Goal: Information Seeking & Learning: Understand process/instructions

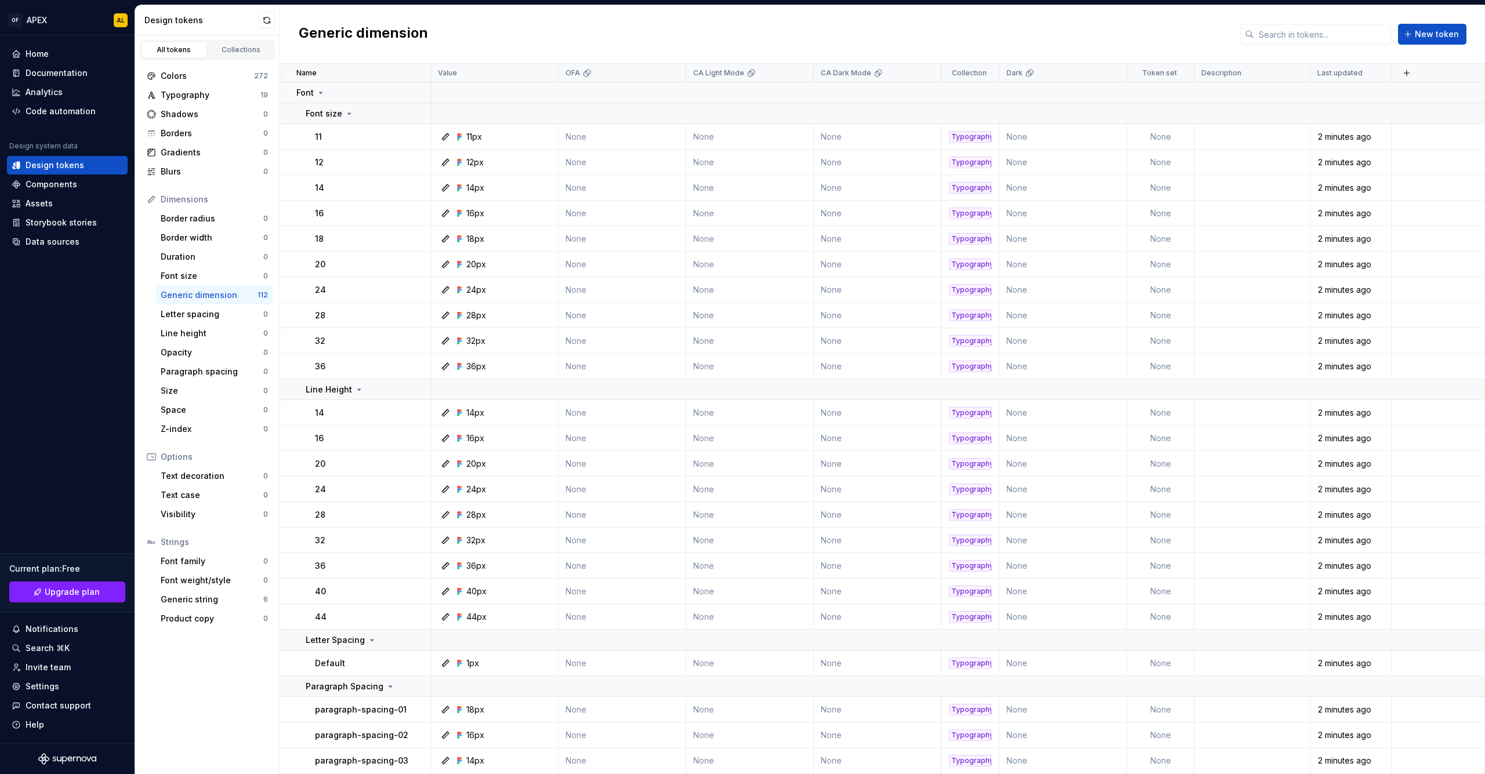
click at [63, 183] on div "Components" at bounding box center [52, 185] width 52 height 12
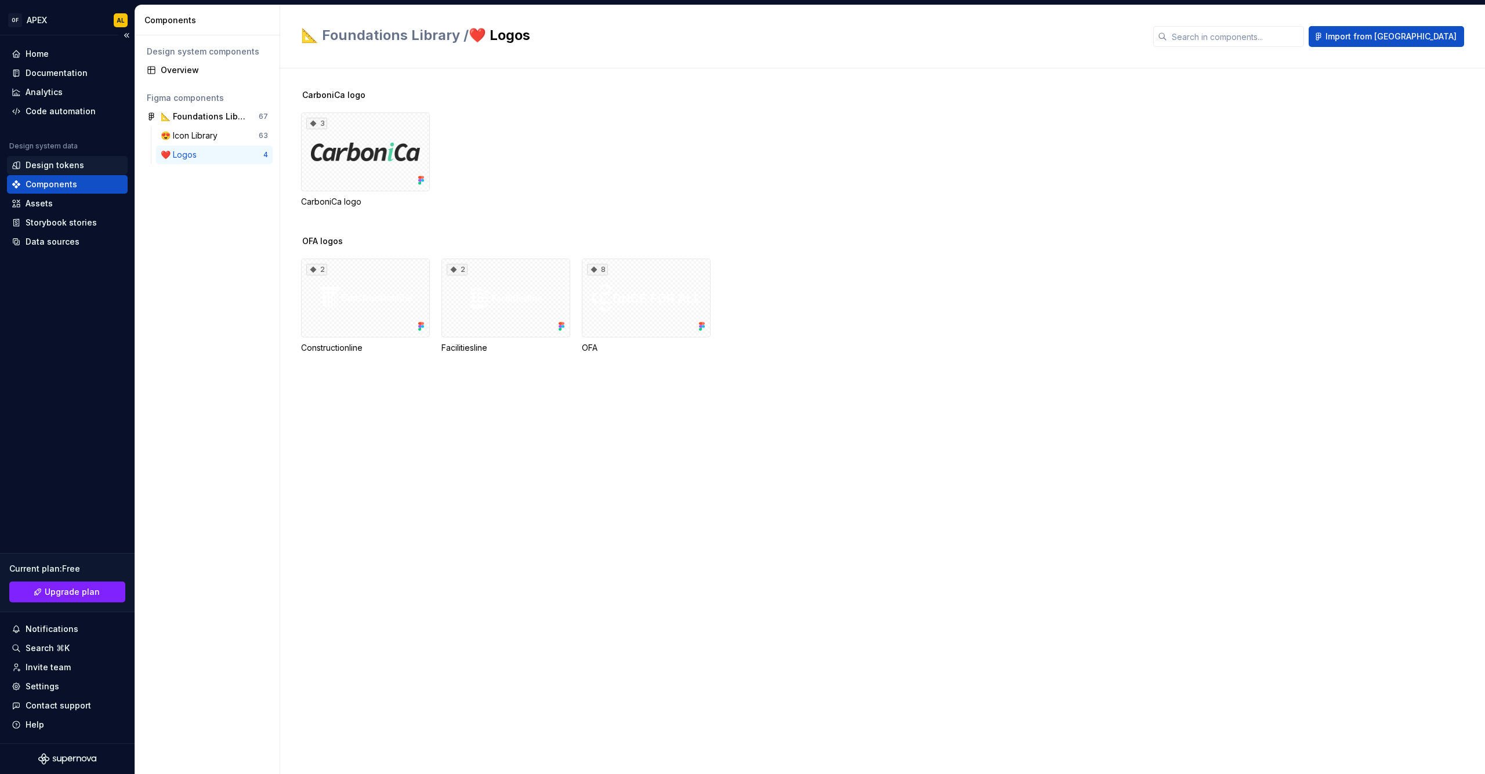
click at [71, 168] on div "Design tokens" at bounding box center [55, 166] width 59 height 12
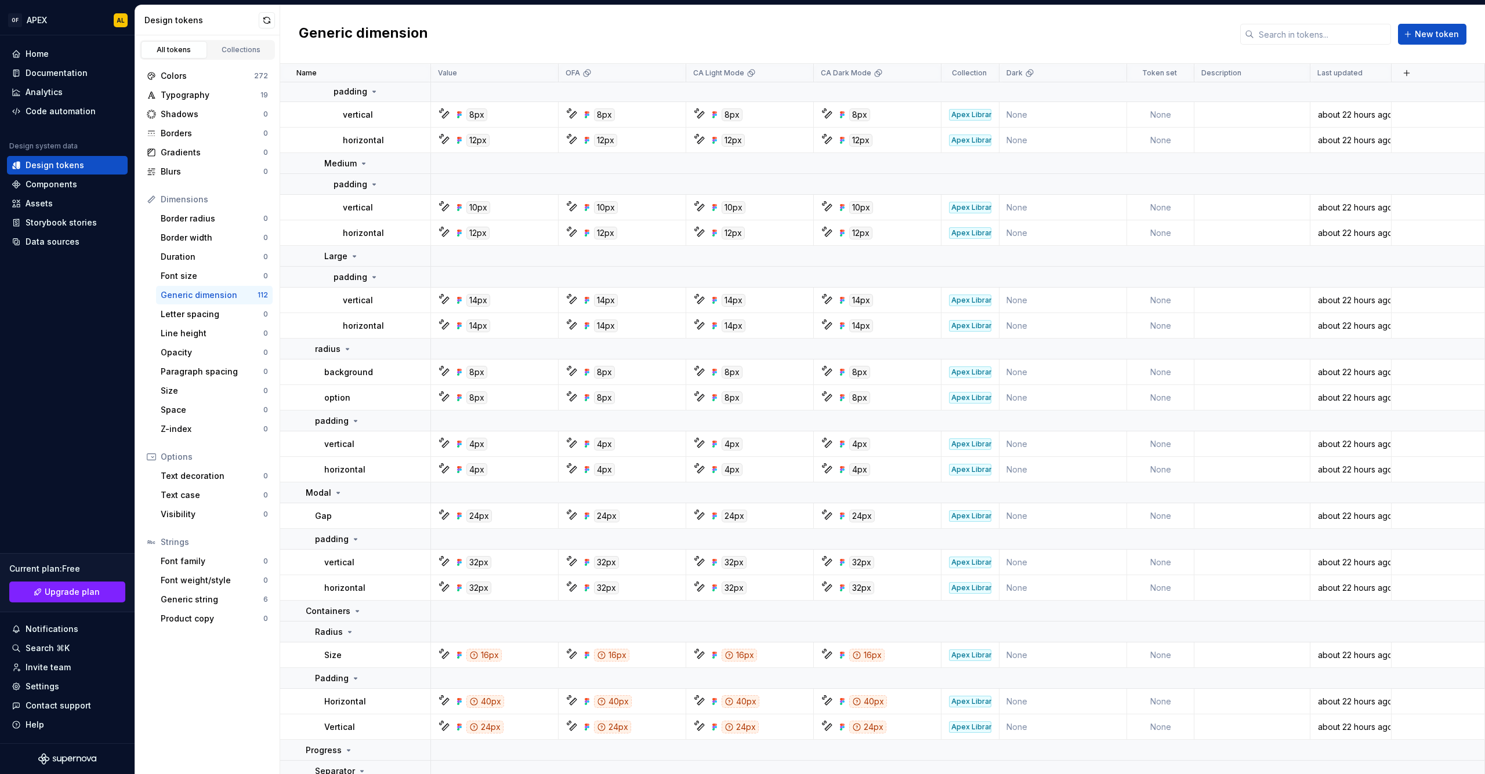
scroll to position [977, 0]
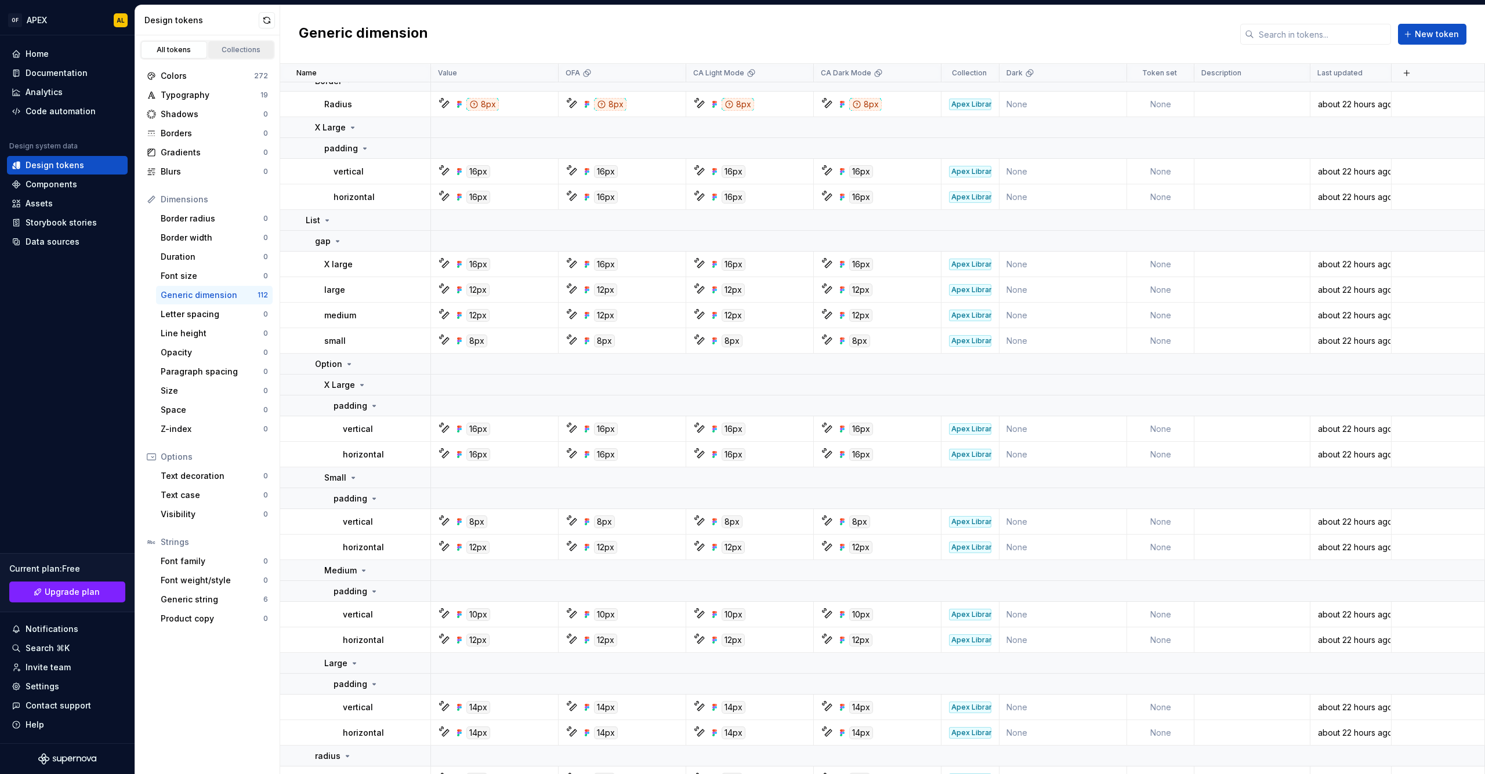
click at [239, 52] on div "Collections" at bounding box center [241, 49] width 58 height 9
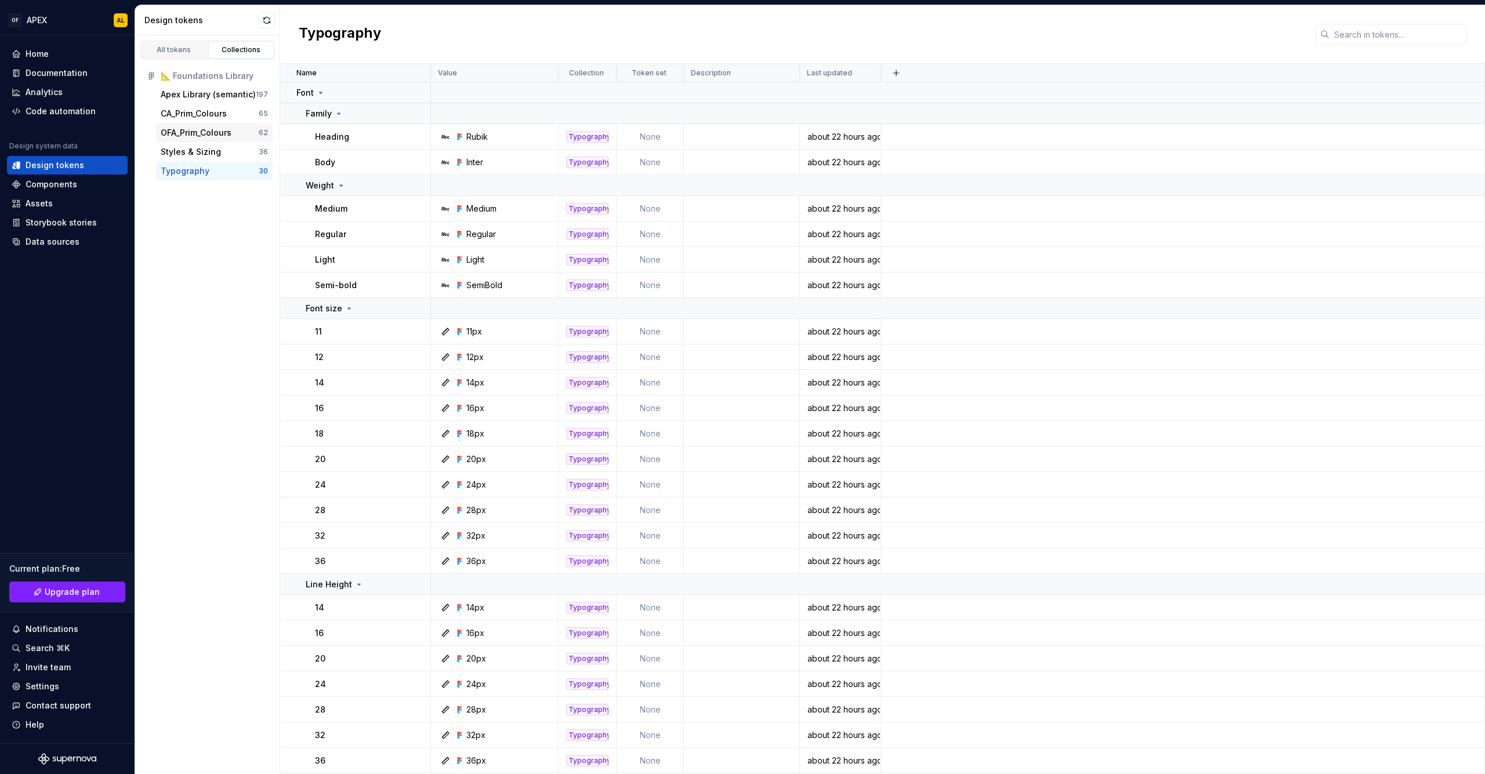
click at [202, 132] on div "OFA_Prim_Colours" at bounding box center [196, 133] width 71 height 12
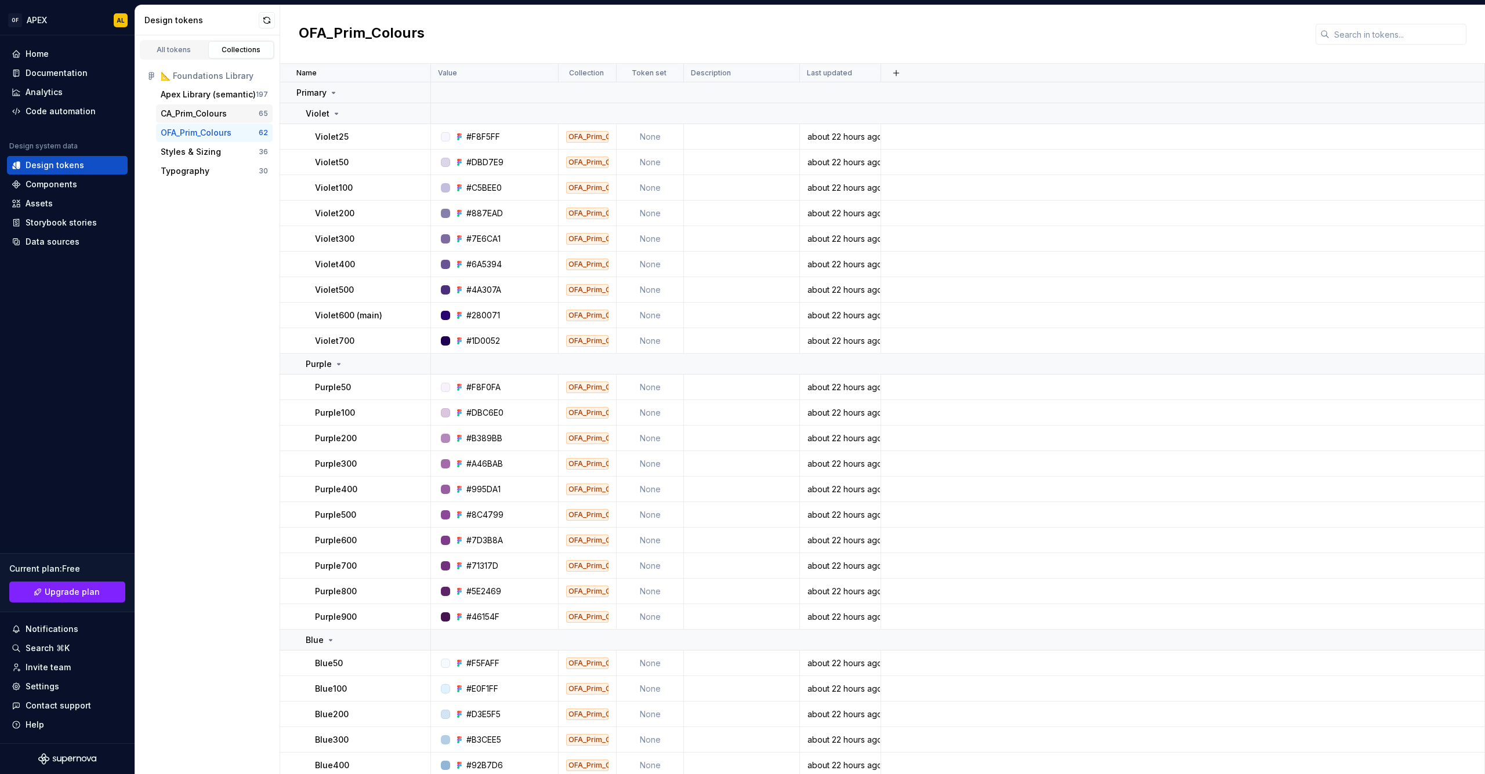
click at [201, 115] on div "CA_Prim_Colours" at bounding box center [194, 114] width 66 height 12
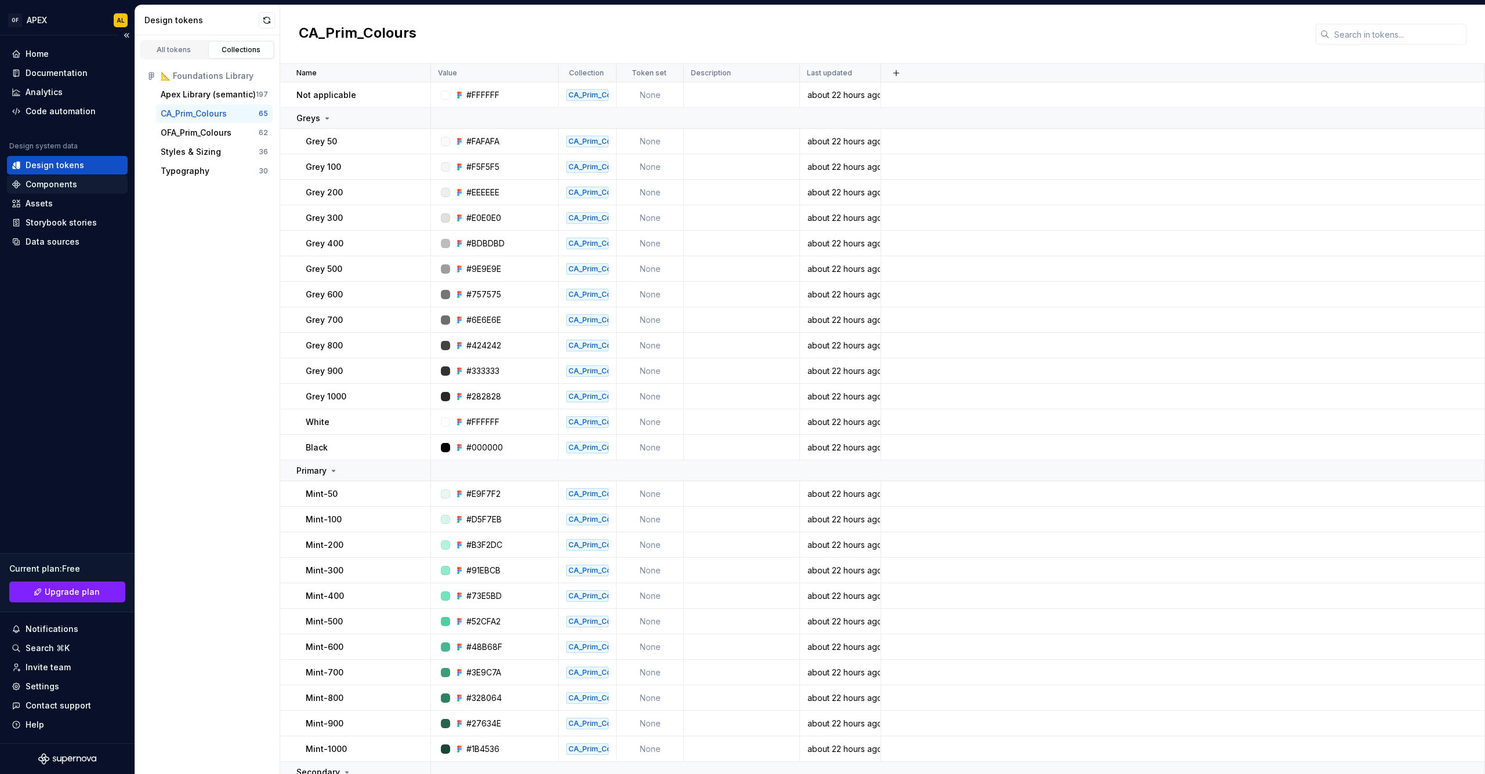
click at [69, 189] on div "Components" at bounding box center [52, 185] width 52 height 12
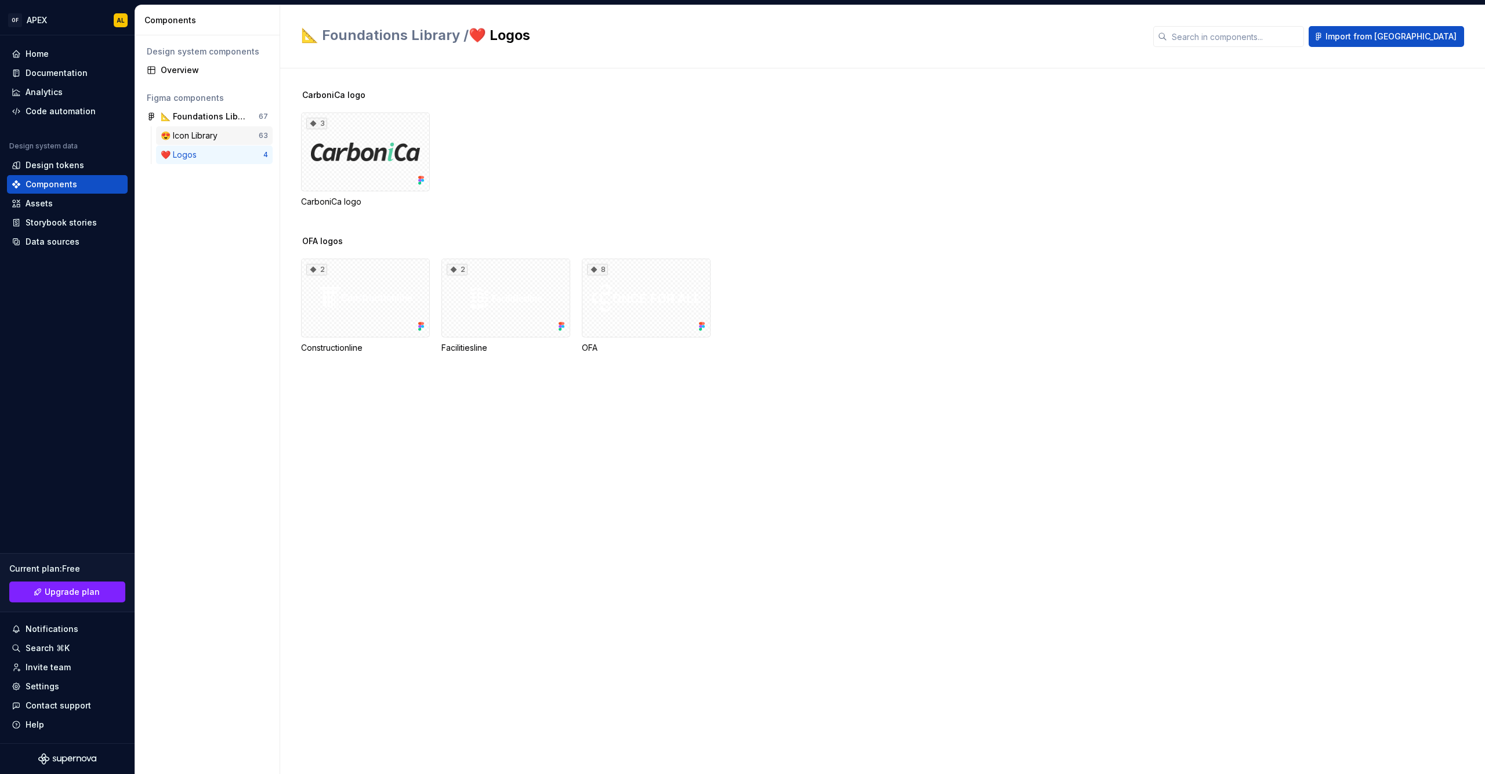
click at [189, 134] on div "😍 Icon Library" at bounding box center [191, 136] width 61 height 12
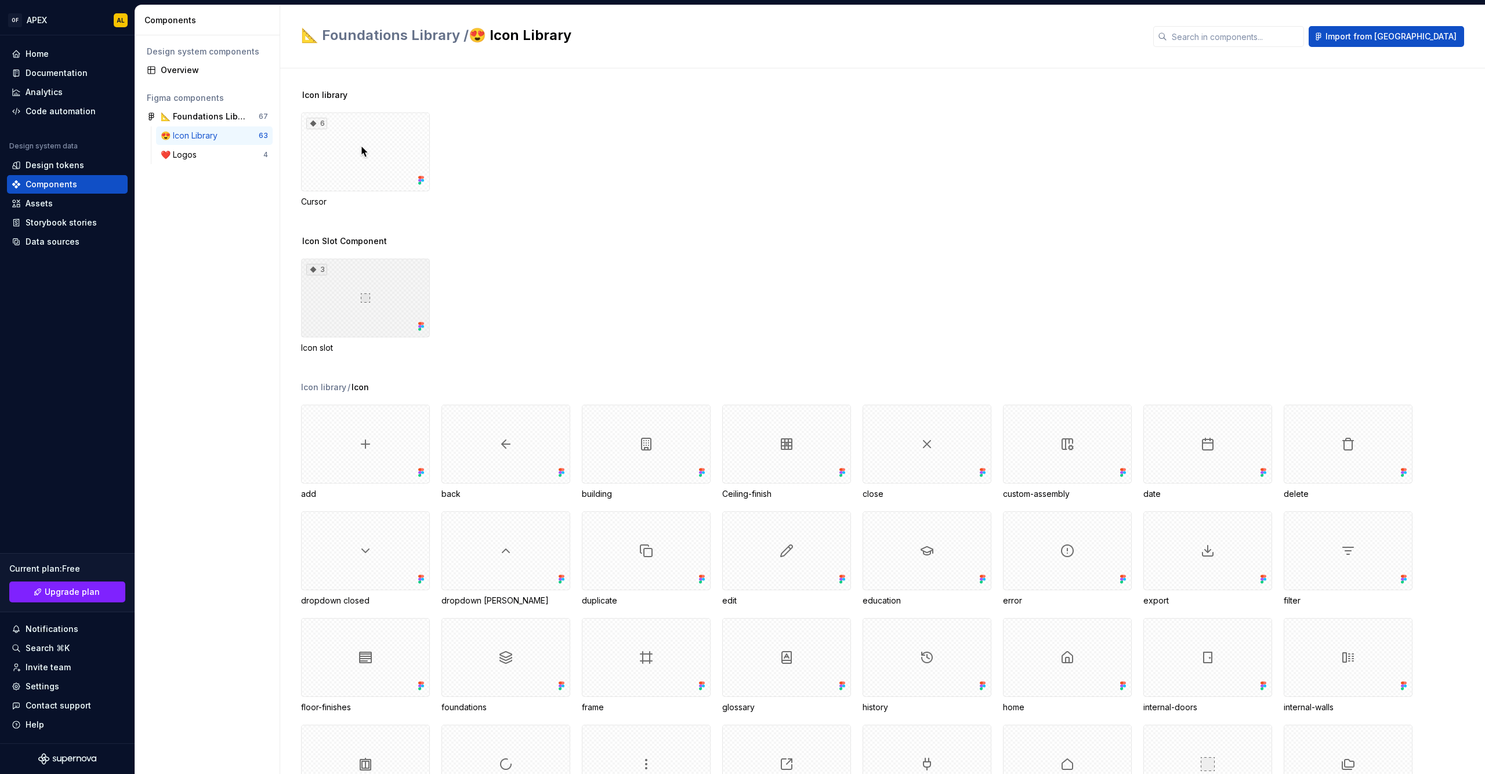
click at [367, 308] on div "3" at bounding box center [365, 298] width 129 height 79
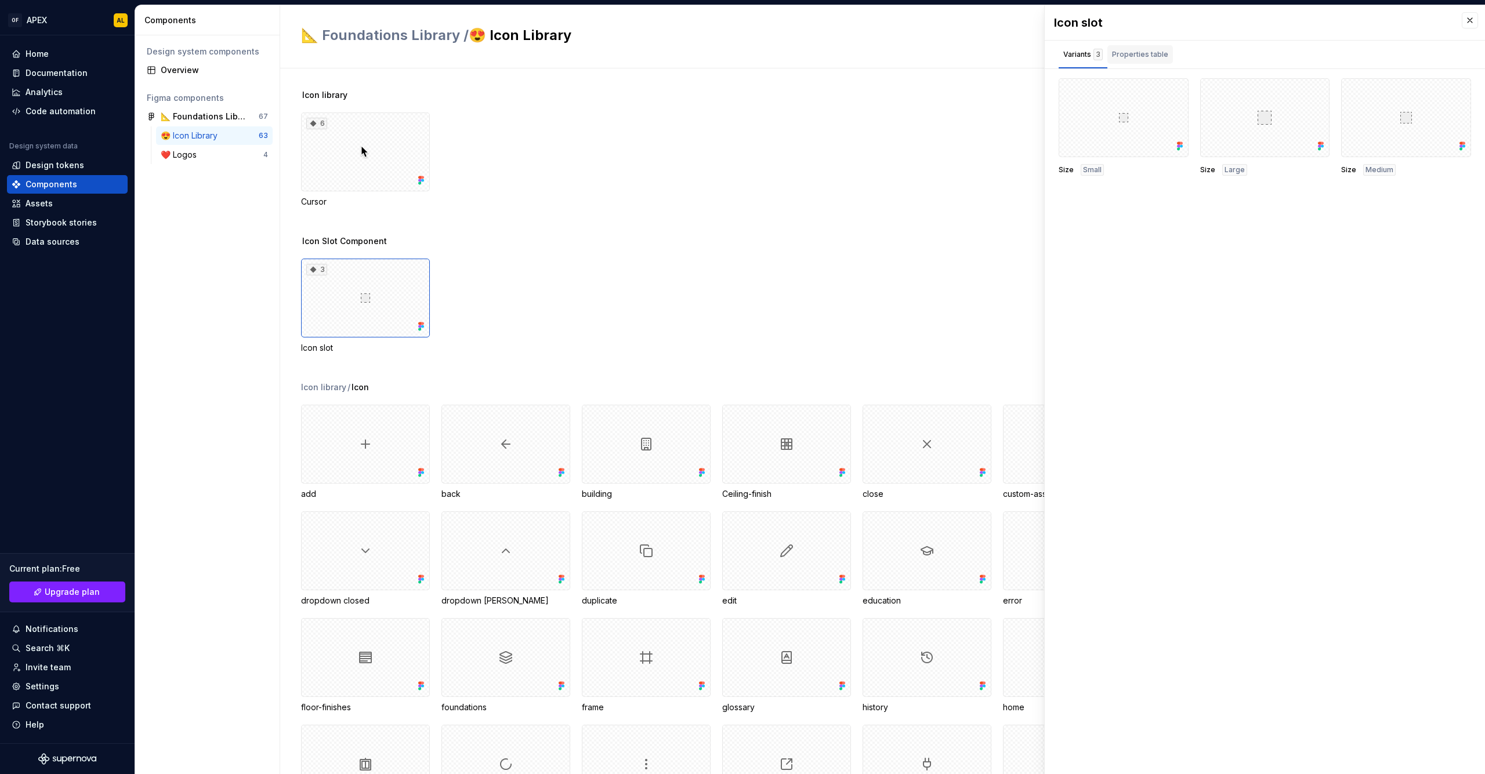
click at [1137, 59] on div "Properties table" at bounding box center [1140, 55] width 56 height 12
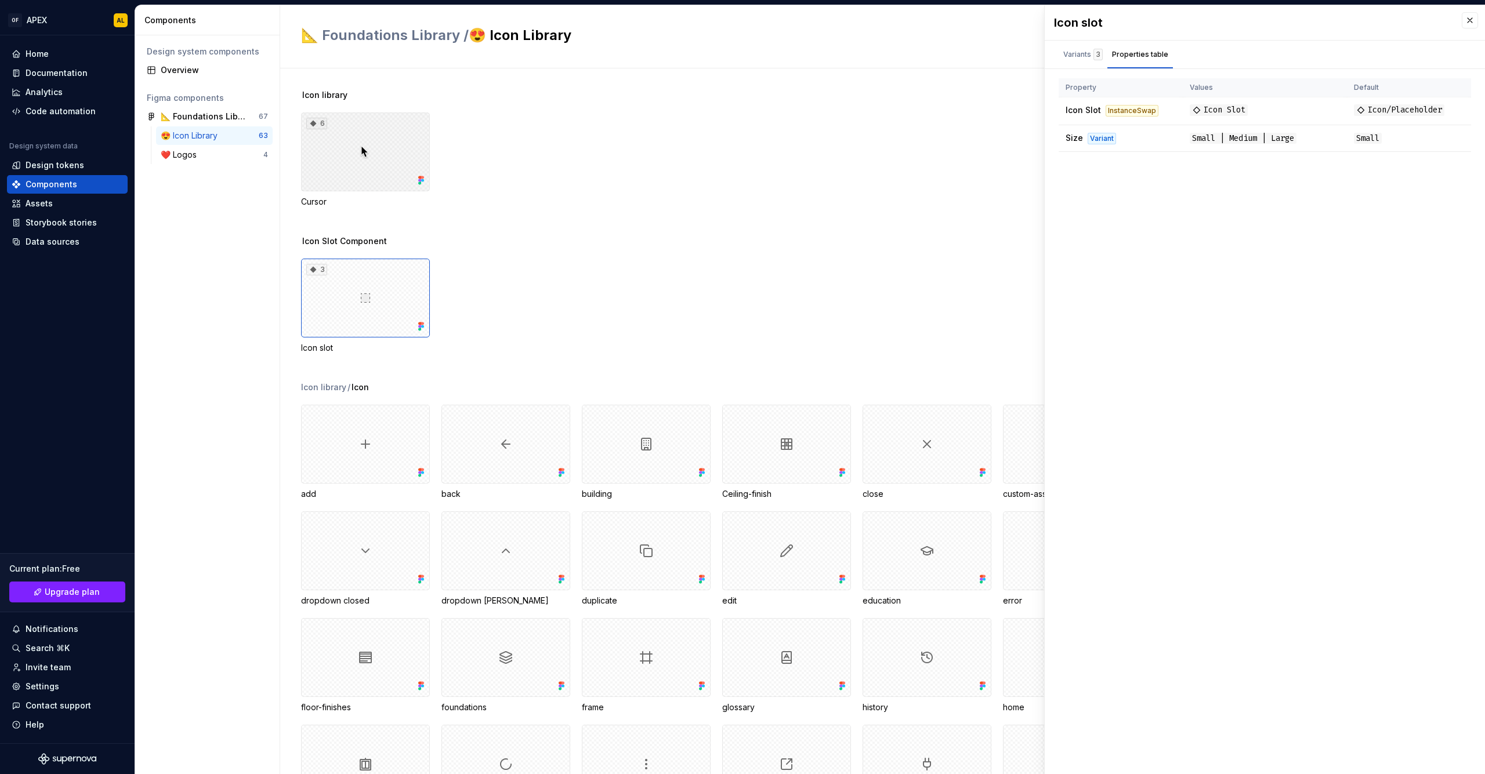
click at [332, 157] on div "6" at bounding box center [365, 152] width 129 height 79
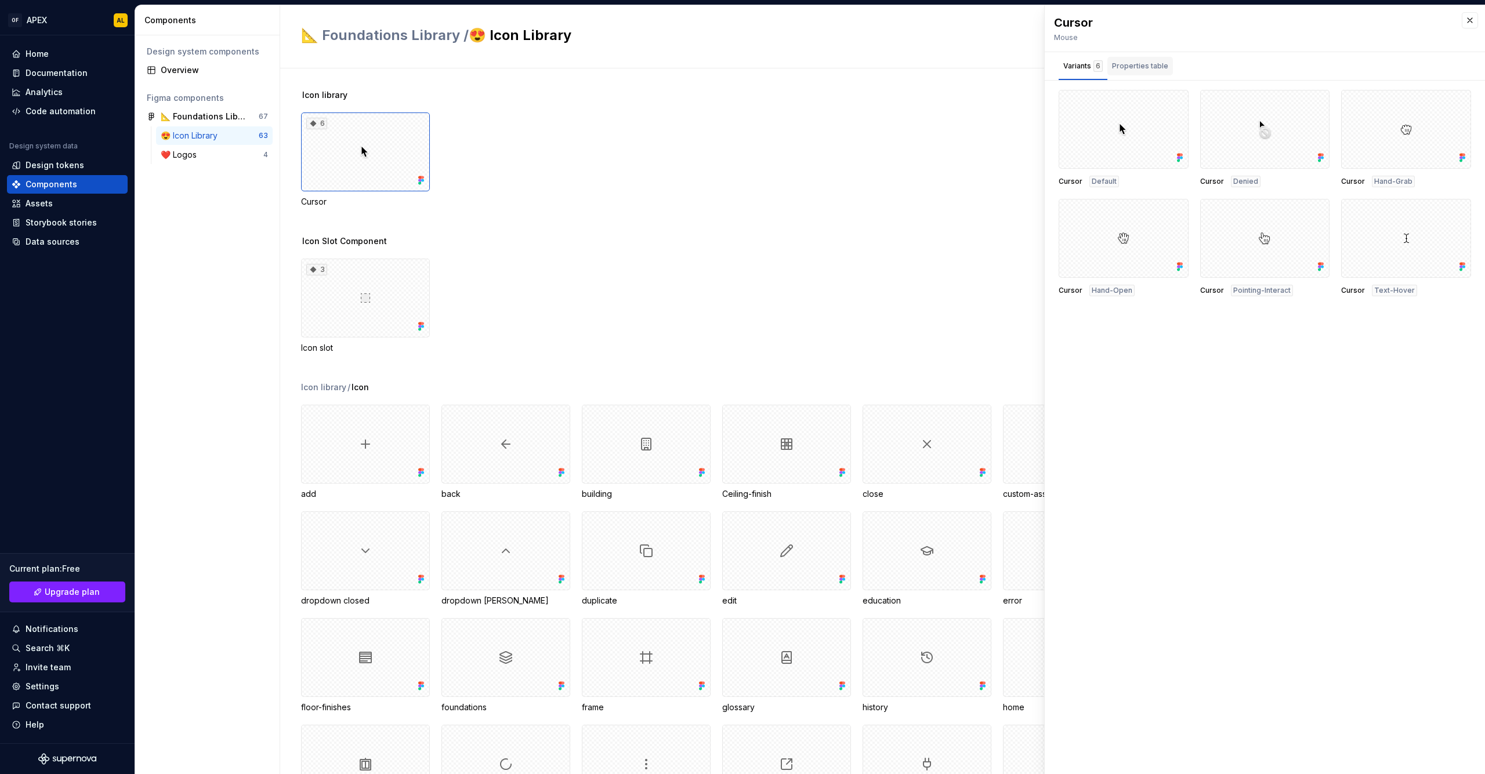
click at [1122, 62] on div "Properties table" at bounding box center [1140, 66] width 56 height 12
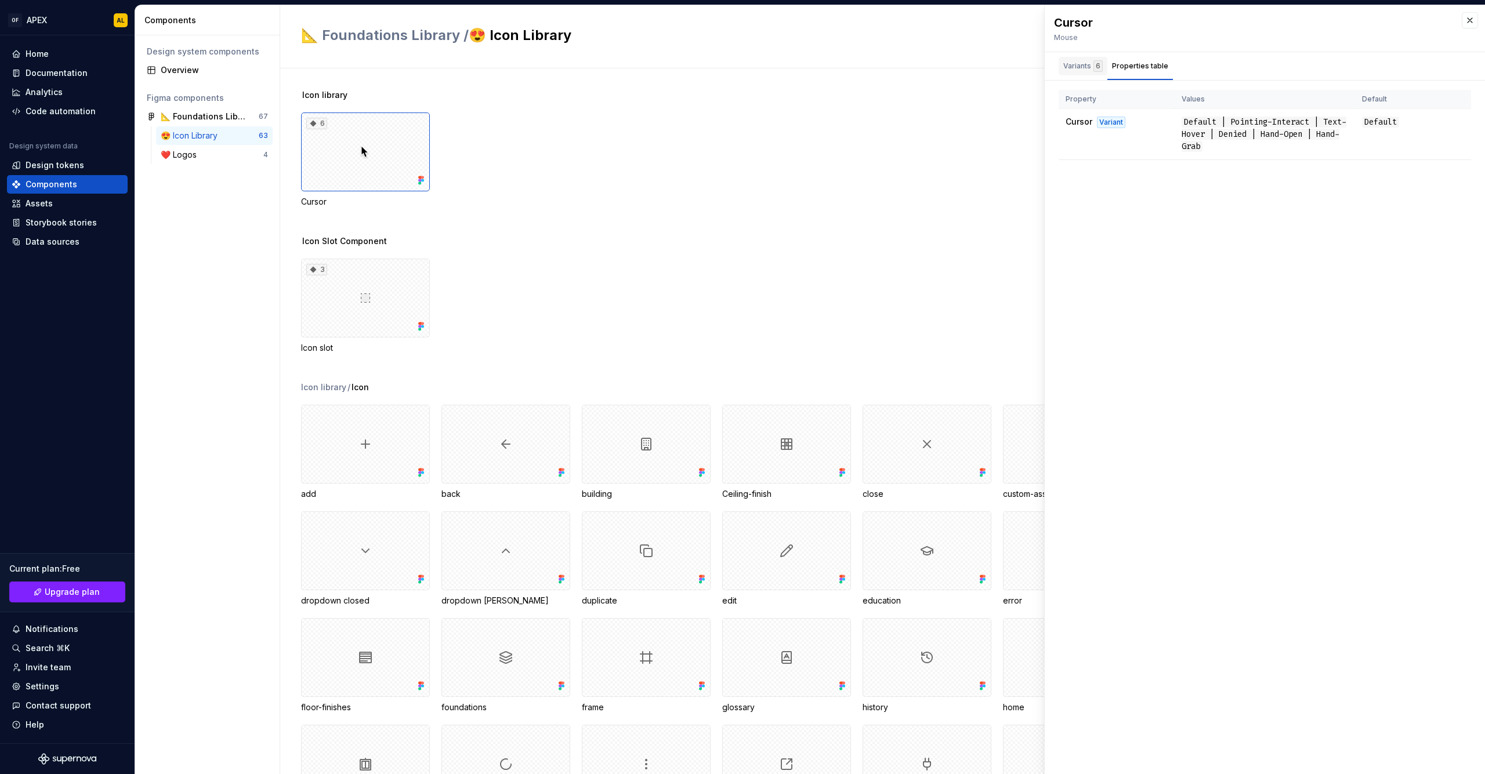
click at [1082, 67] on div "Variants 6" at bounding box center [1082, 66] width 39 height 12
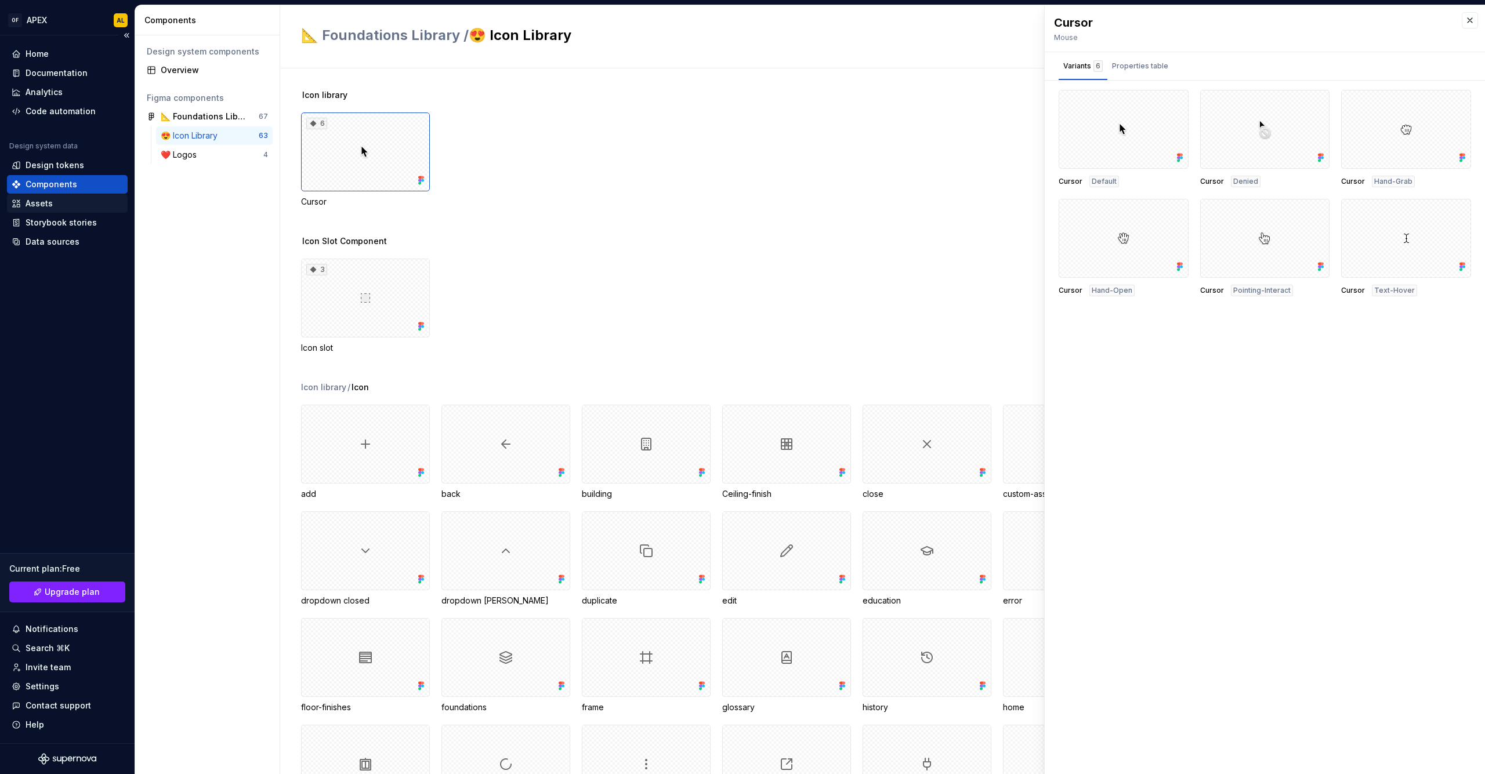
click at [73, 202] on div "Assets" at bounding box center [67, 204] width 111 height 12
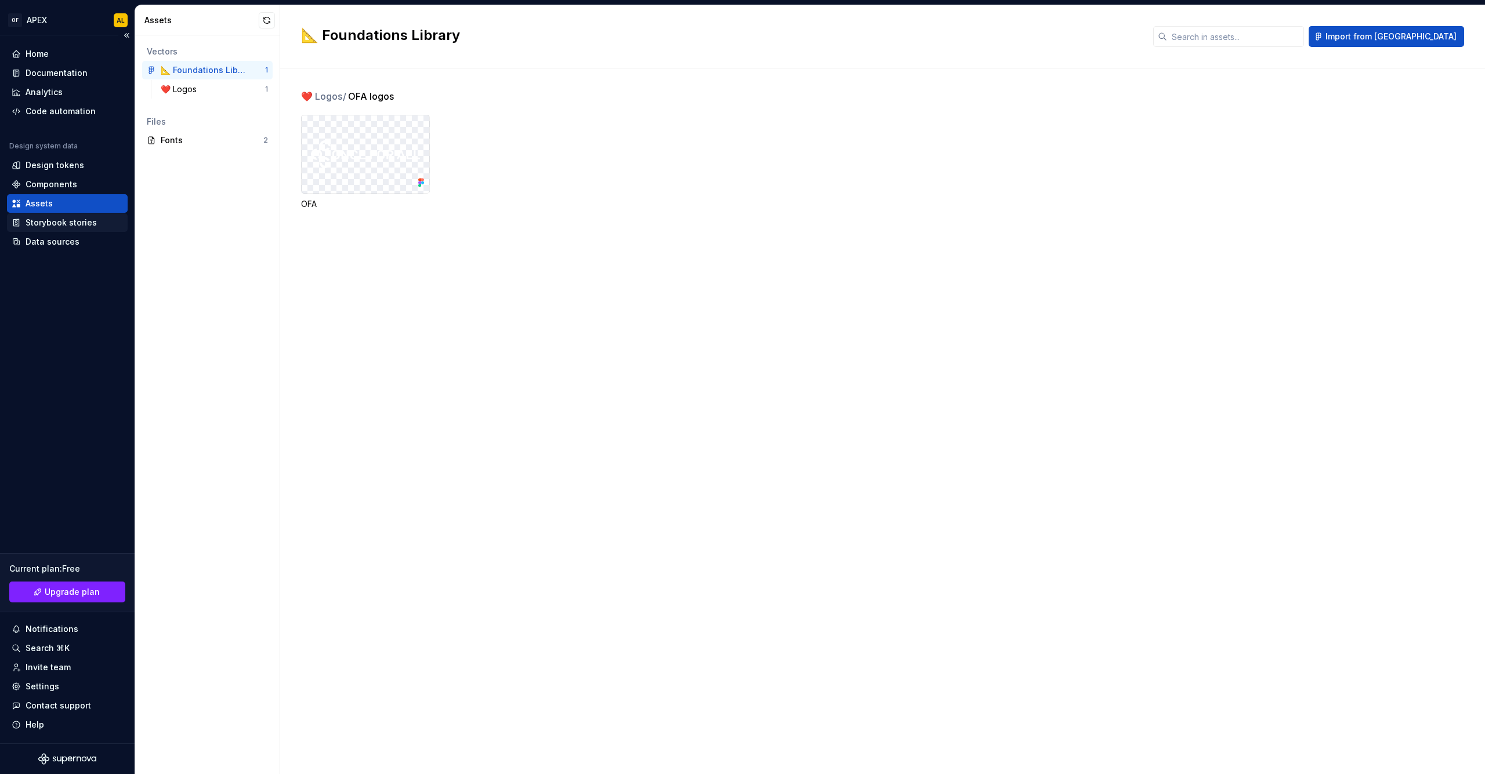
click at [77, 224] on div "Storybook stories" at bounding box center [61, 223] width 71 height 12
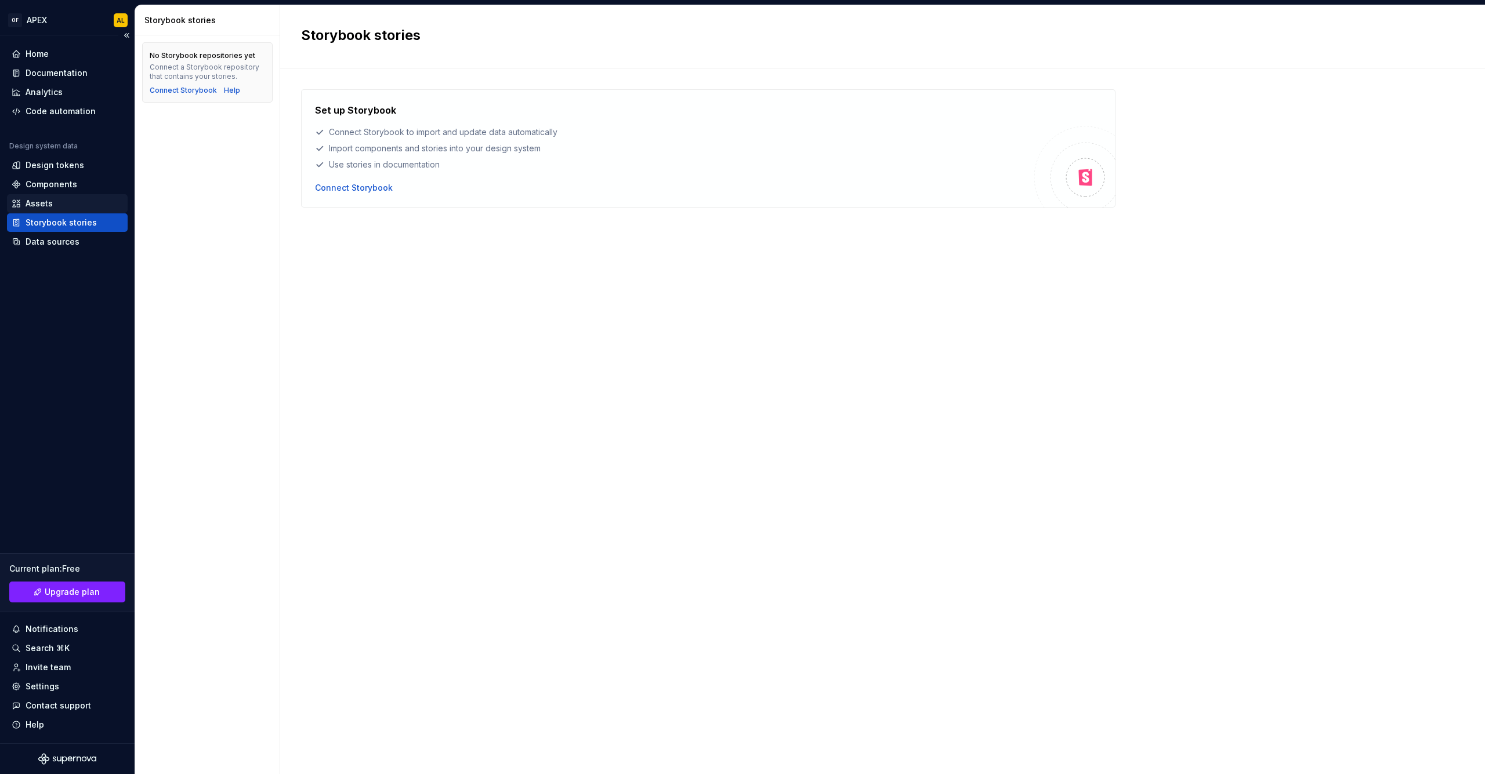
click at [72, 204] on div "Assets" at bounding box center [67, 204] width 111 height 12
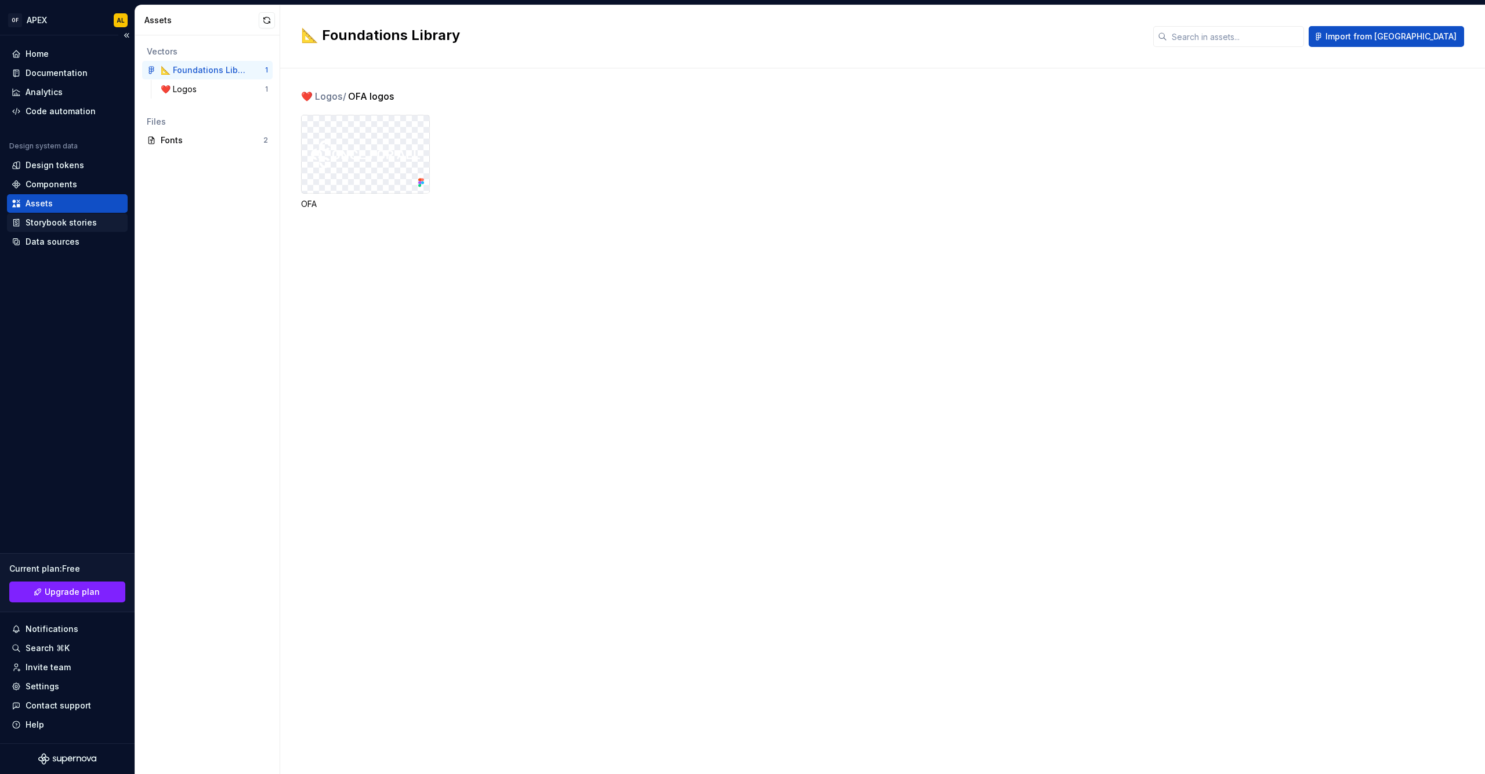
click at [65, 219] on div "Storybook stories" at bounding box center [61, 223] width 71 height 12
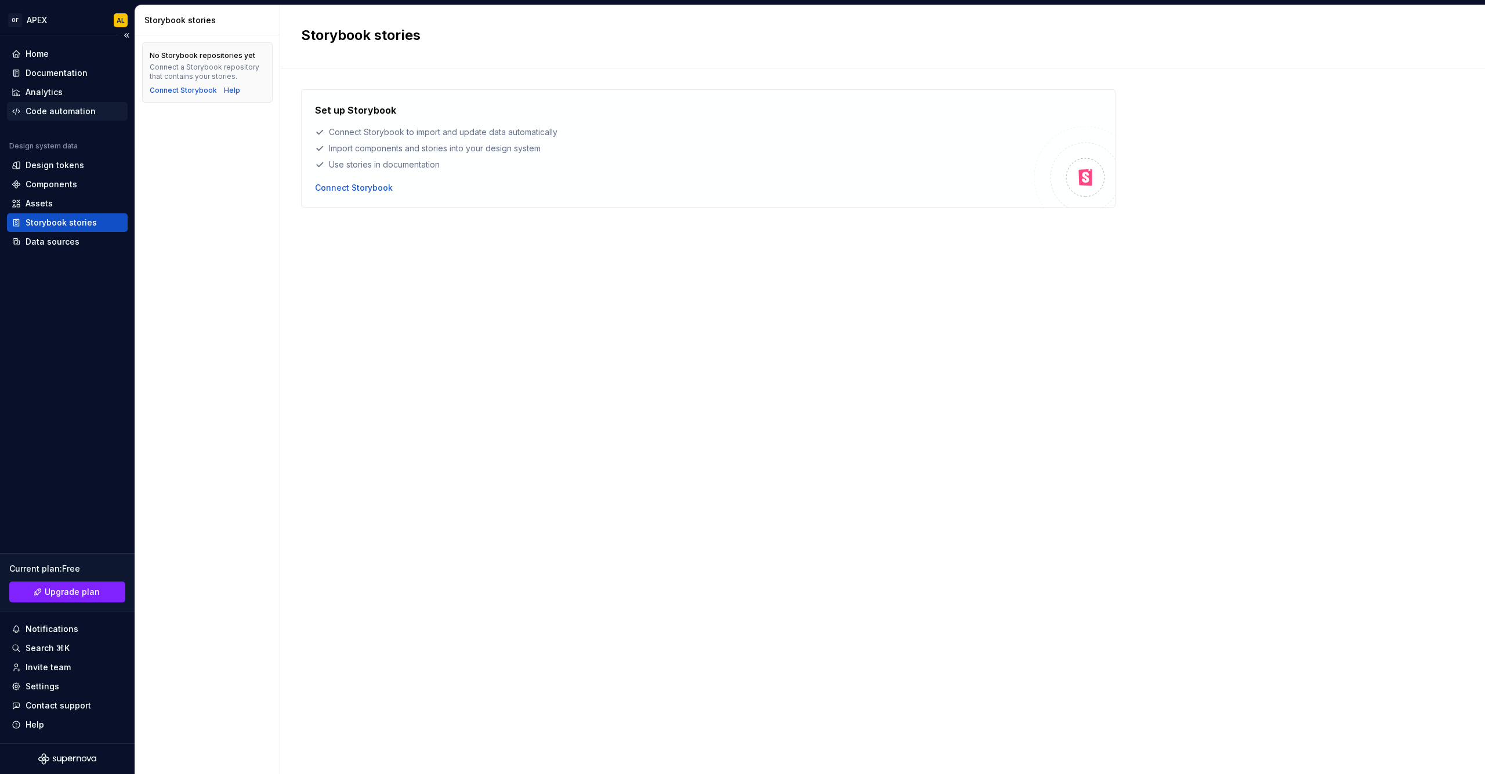
click at [64, 111] on div "Code automation" at bounding box center [61, 112] width 70 height 12
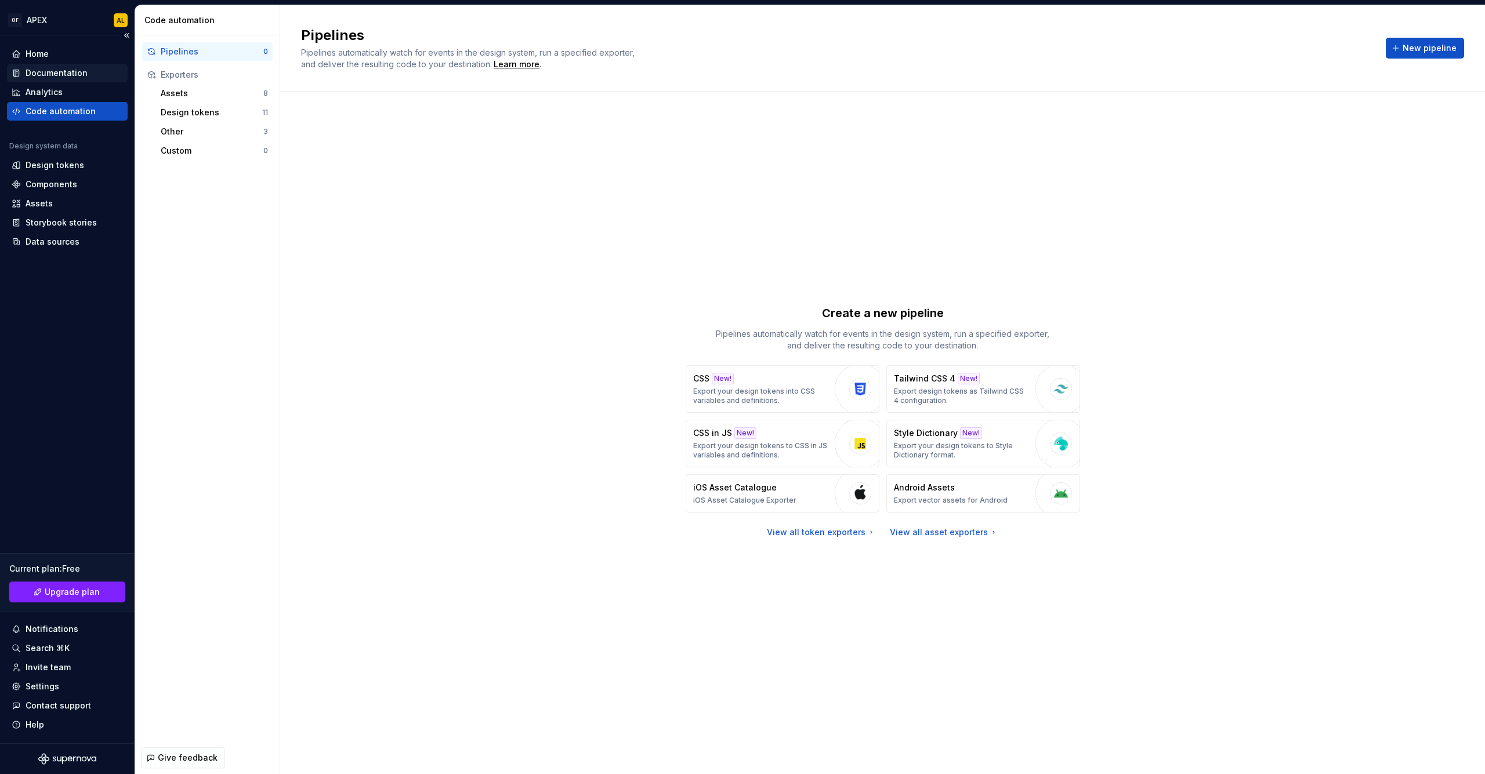
click at [55, 77] on div "Documentation" at bounding box center [57, 73] width 62 height 12
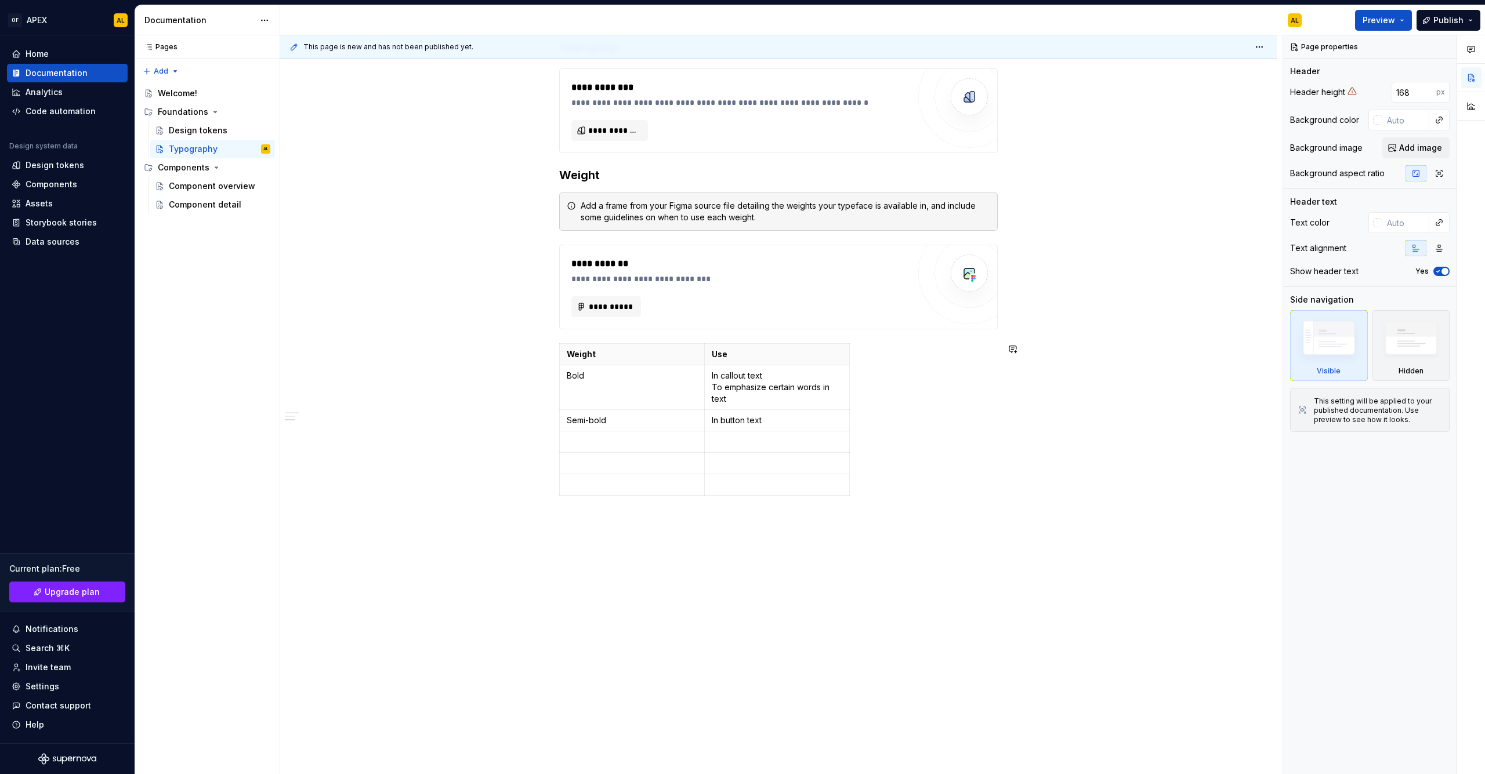
scroll to position [392, 0]
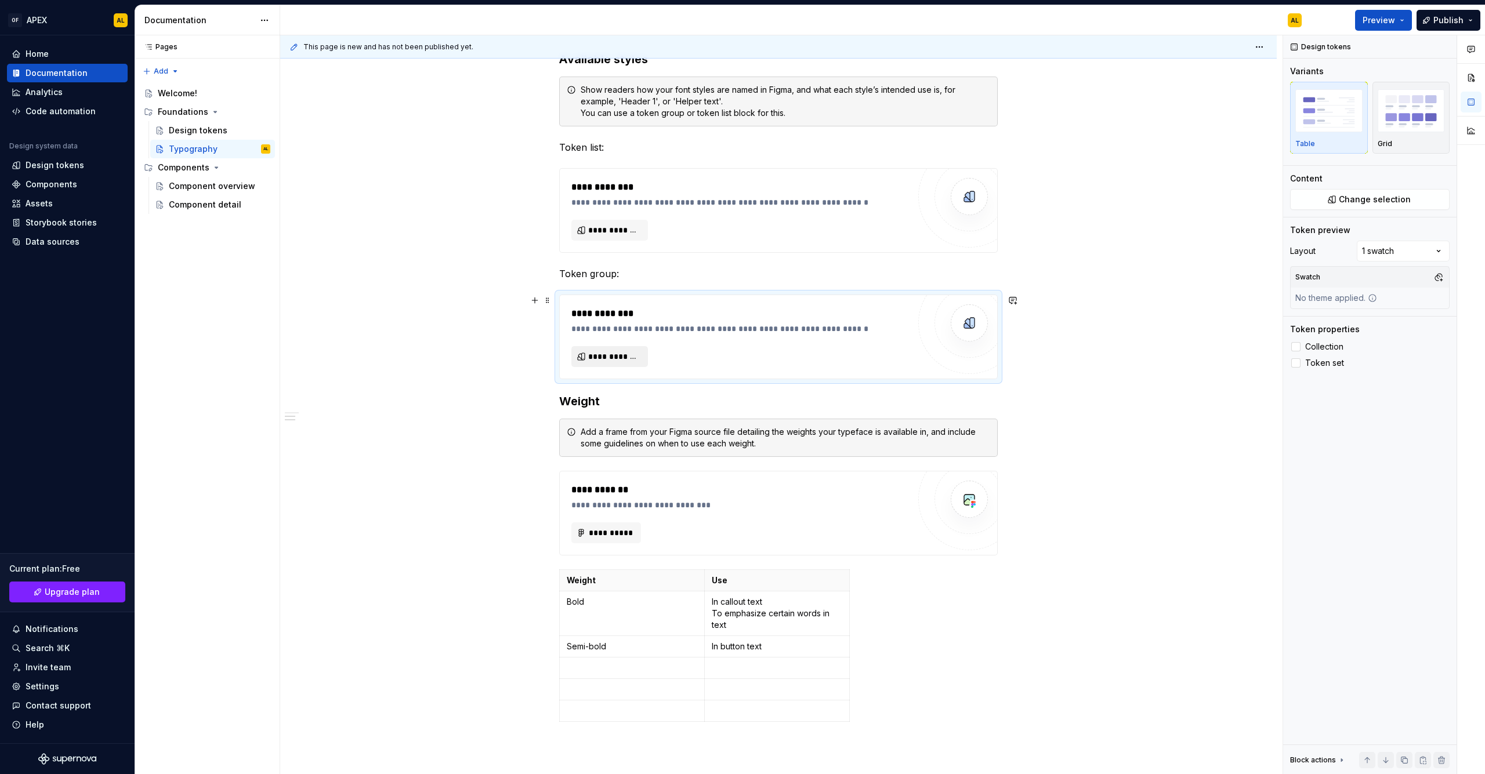
click at [618, 354] on span "**********" at bounding box center [614, 357] width 52 height 12
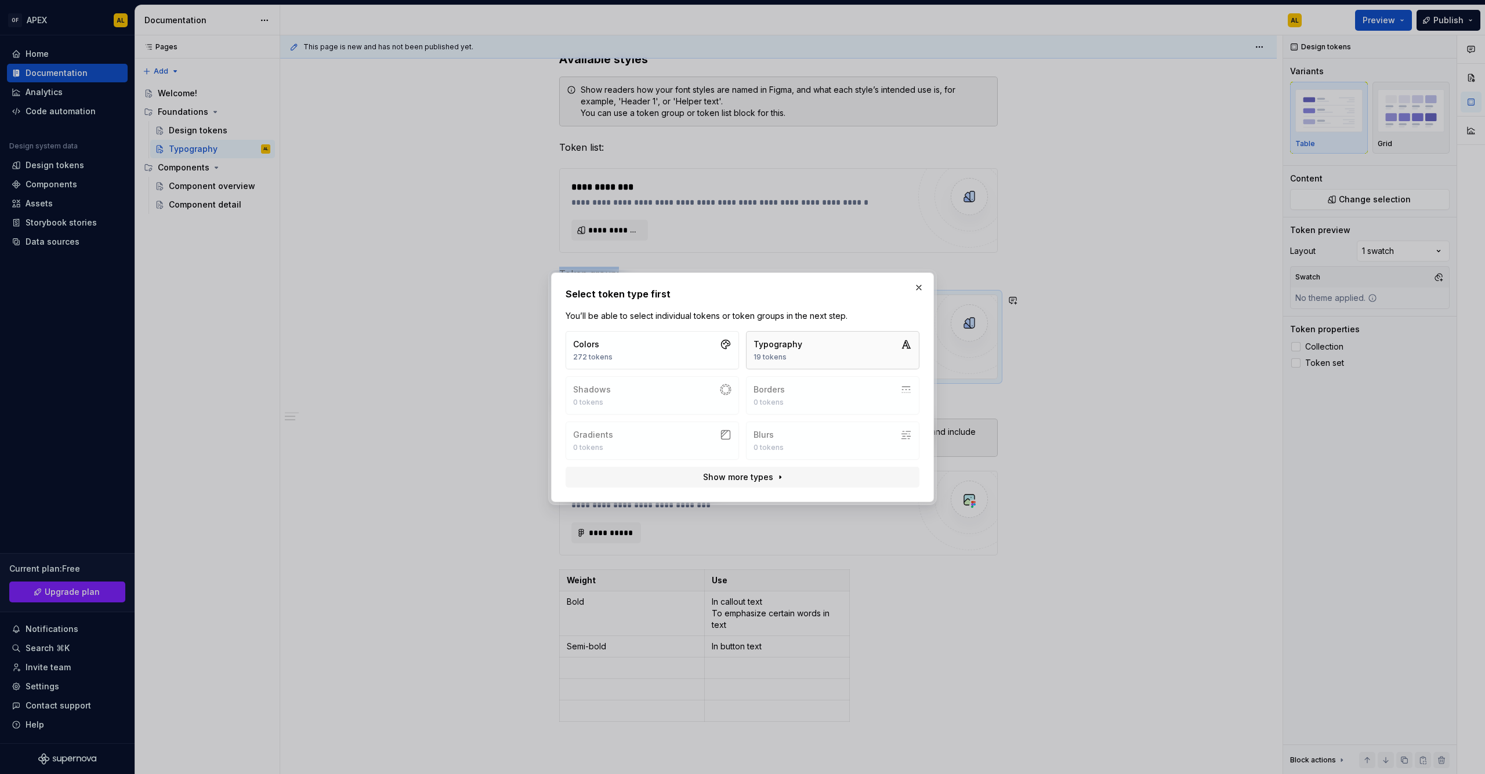
click at [785, 353] on div "19 tokens" at bounding box center [777, 357] width 49 height 9
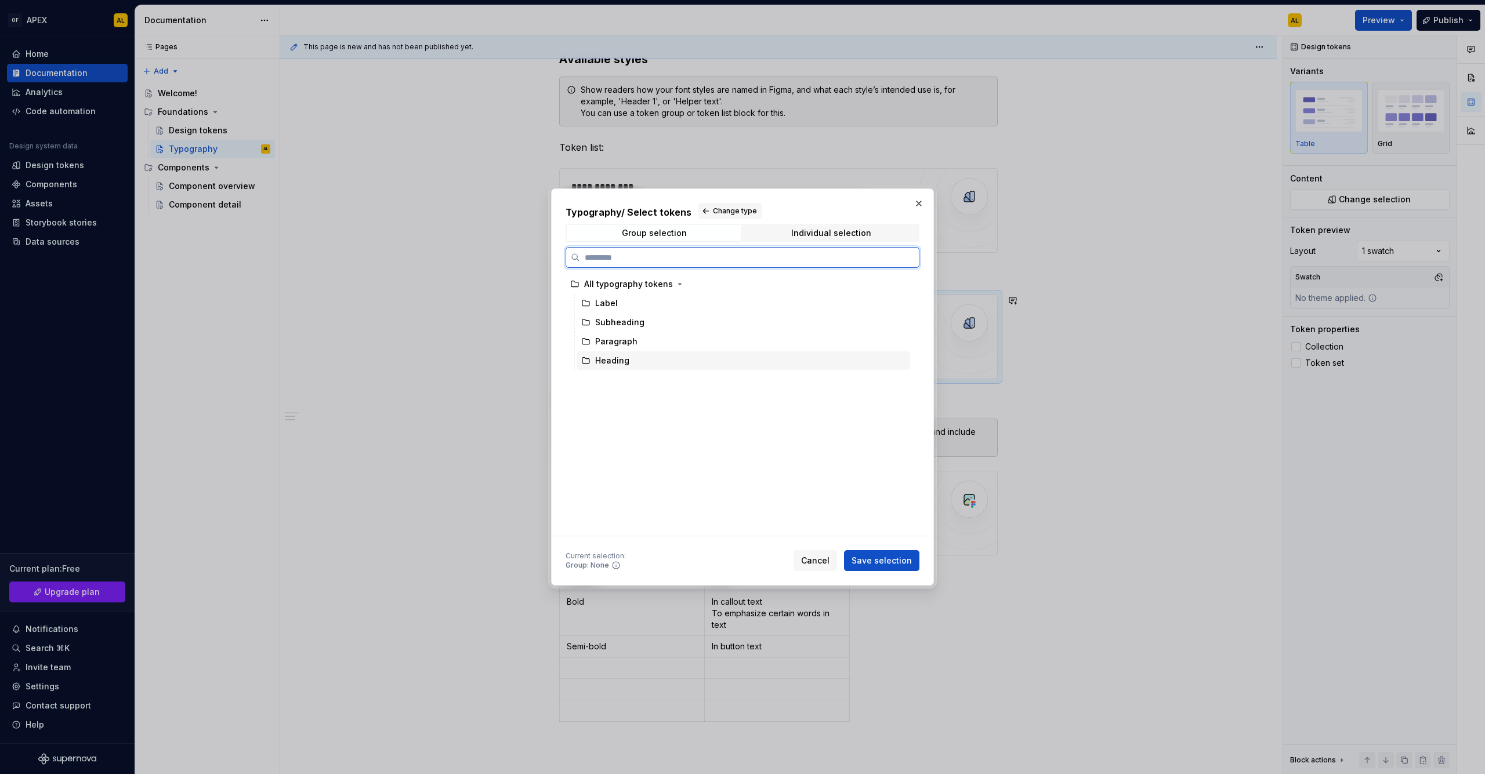
click at [621, 361] on div "Heading" at bounding box center [612, 361] width 34 height 12
click at [892, 561] on span "Save selection" at bounding box center [882, 561] width 60 height 12
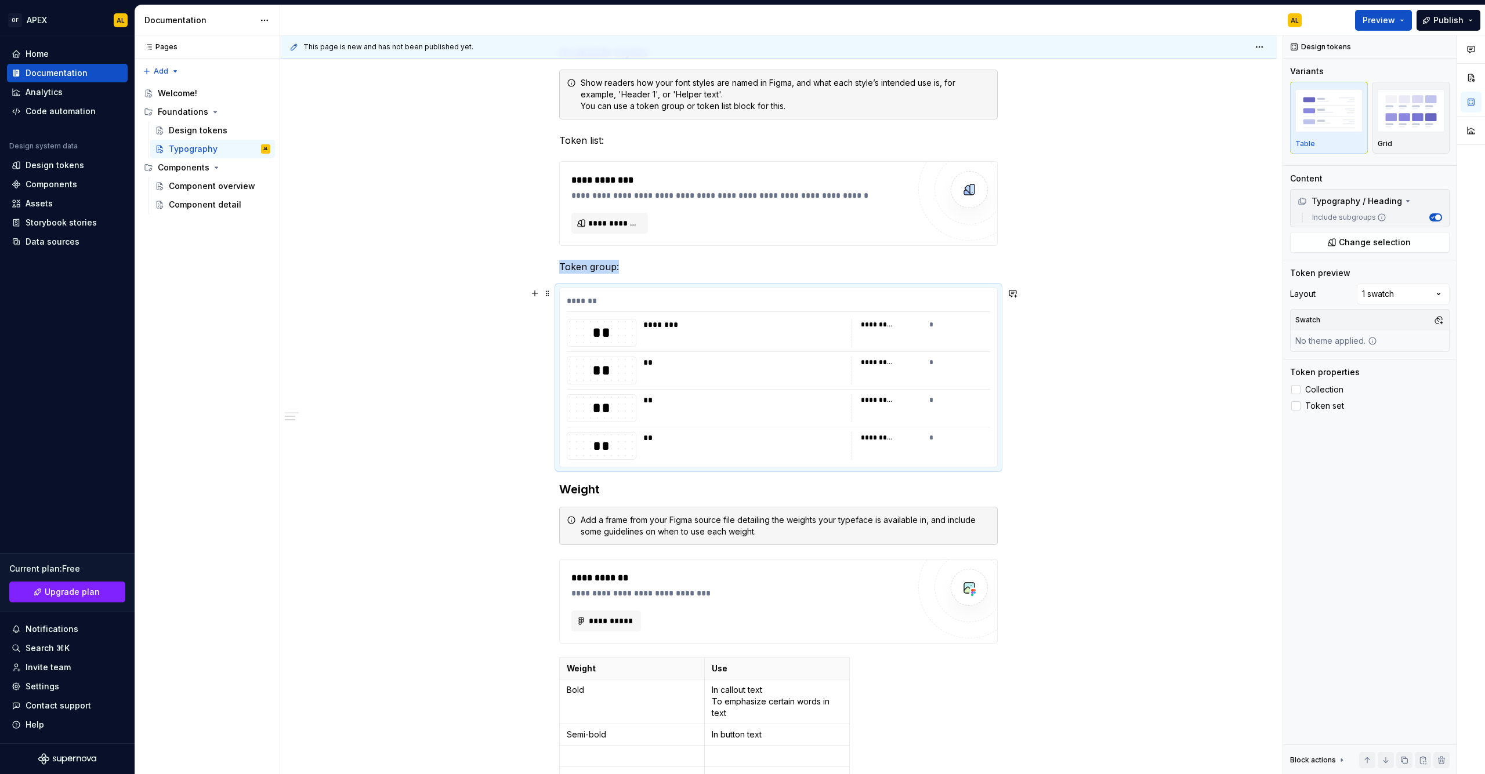
scroll to position [407, 0]
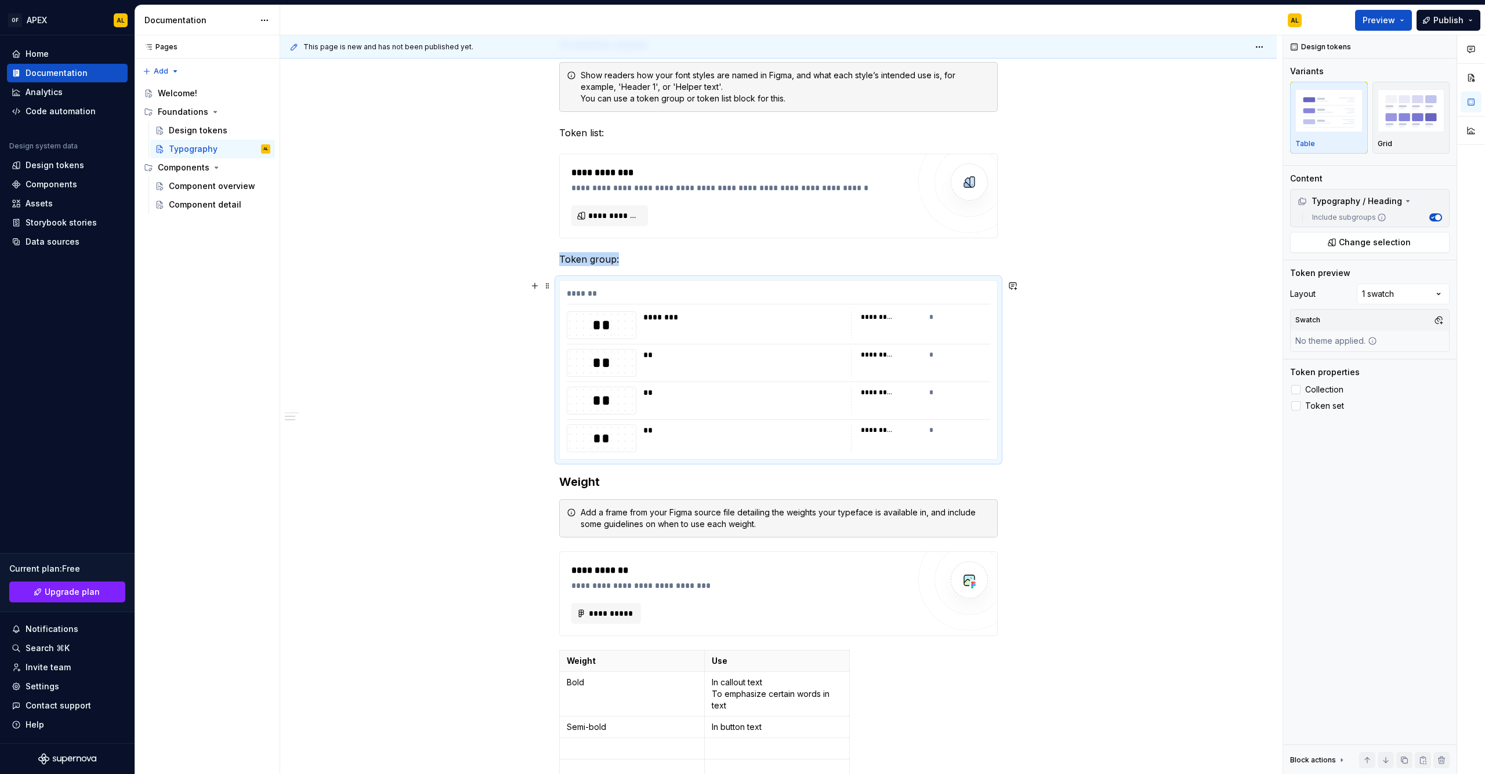
click at [758, 383] on div "******* ** ******** ********* * ** ** ********* * ** ** ********* * ** ** *****…" at bounding box center [778, 370] width 437 height 179
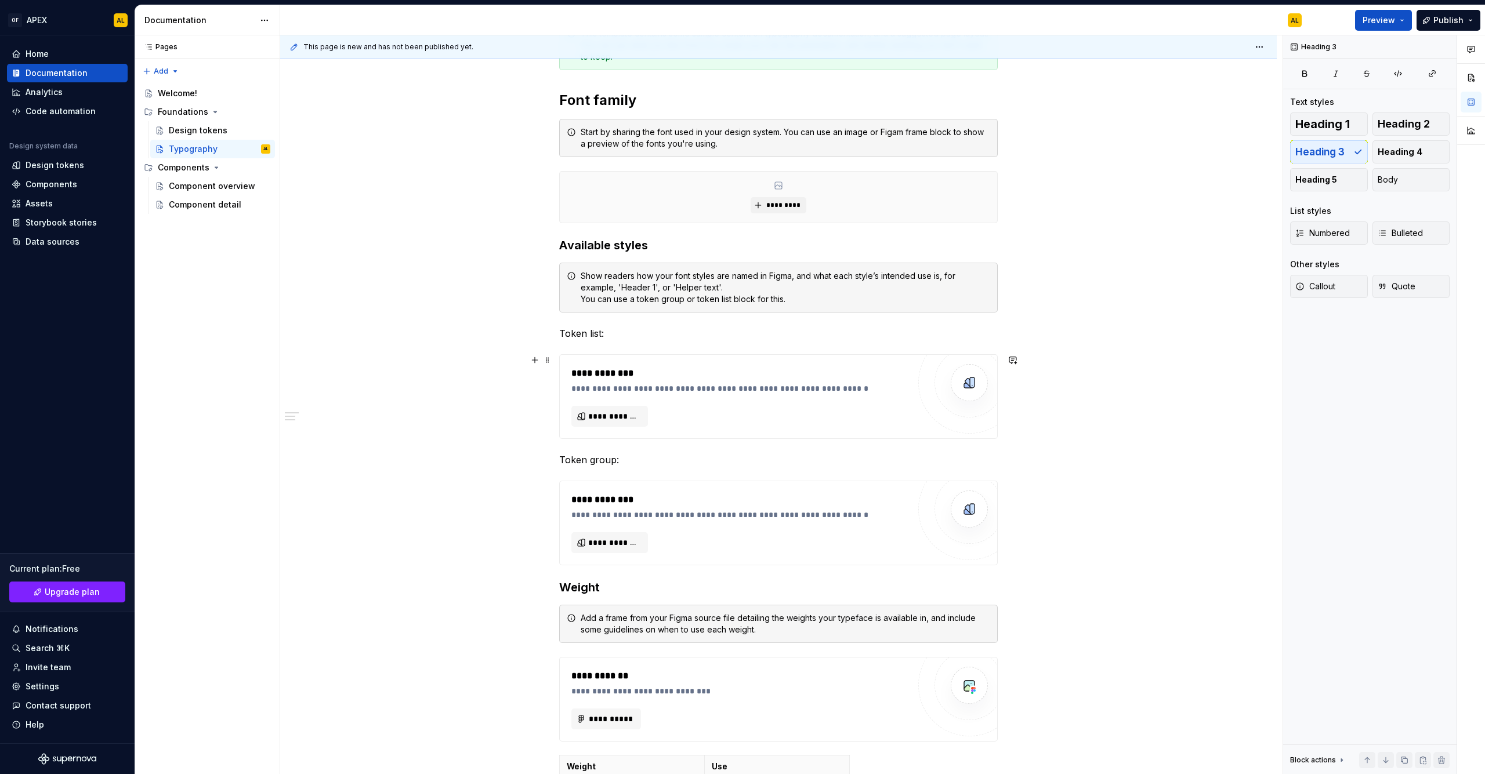
scroll to position [0, 0]
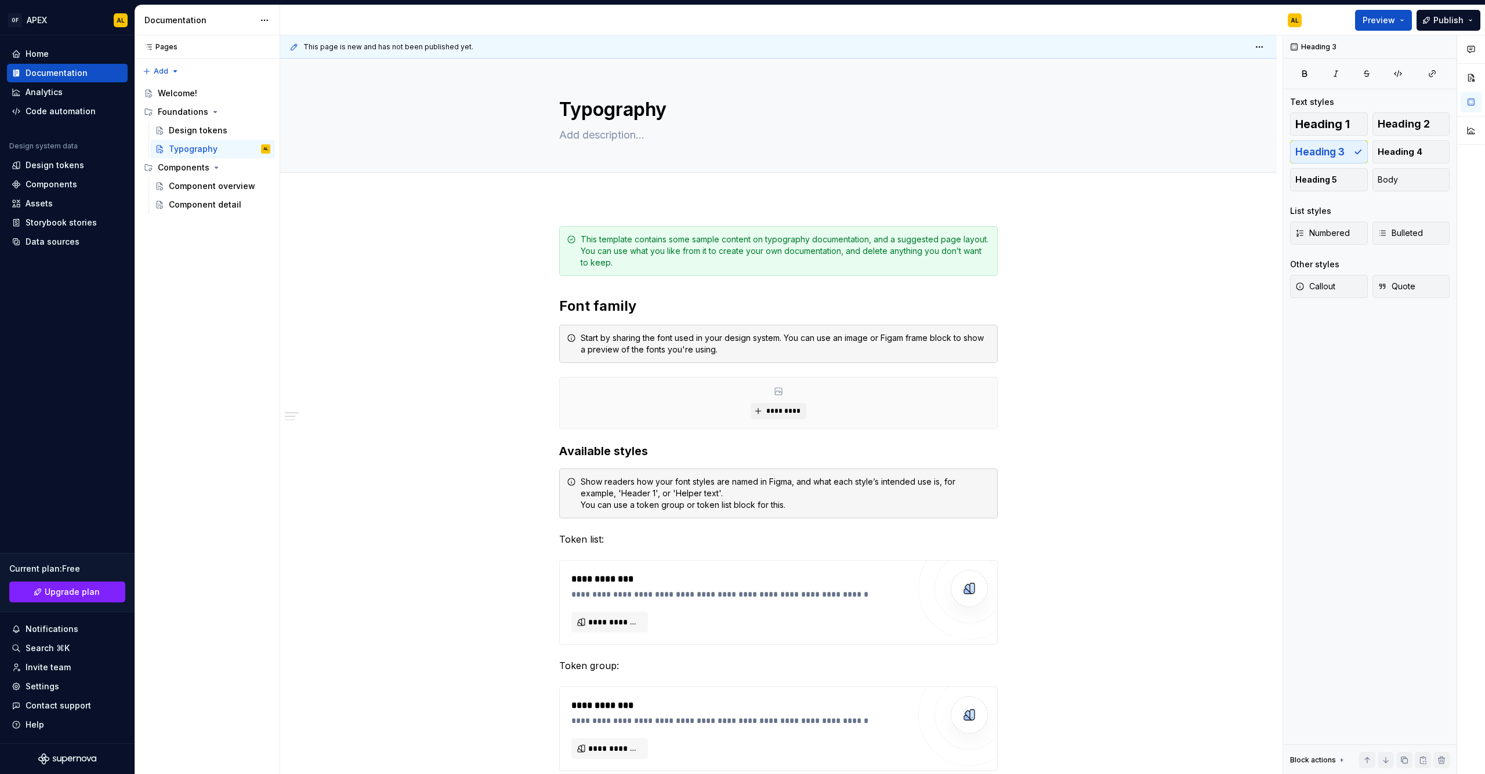
type textarea "*"
